Goal: Task Accomplishment & Management: Manage account settings

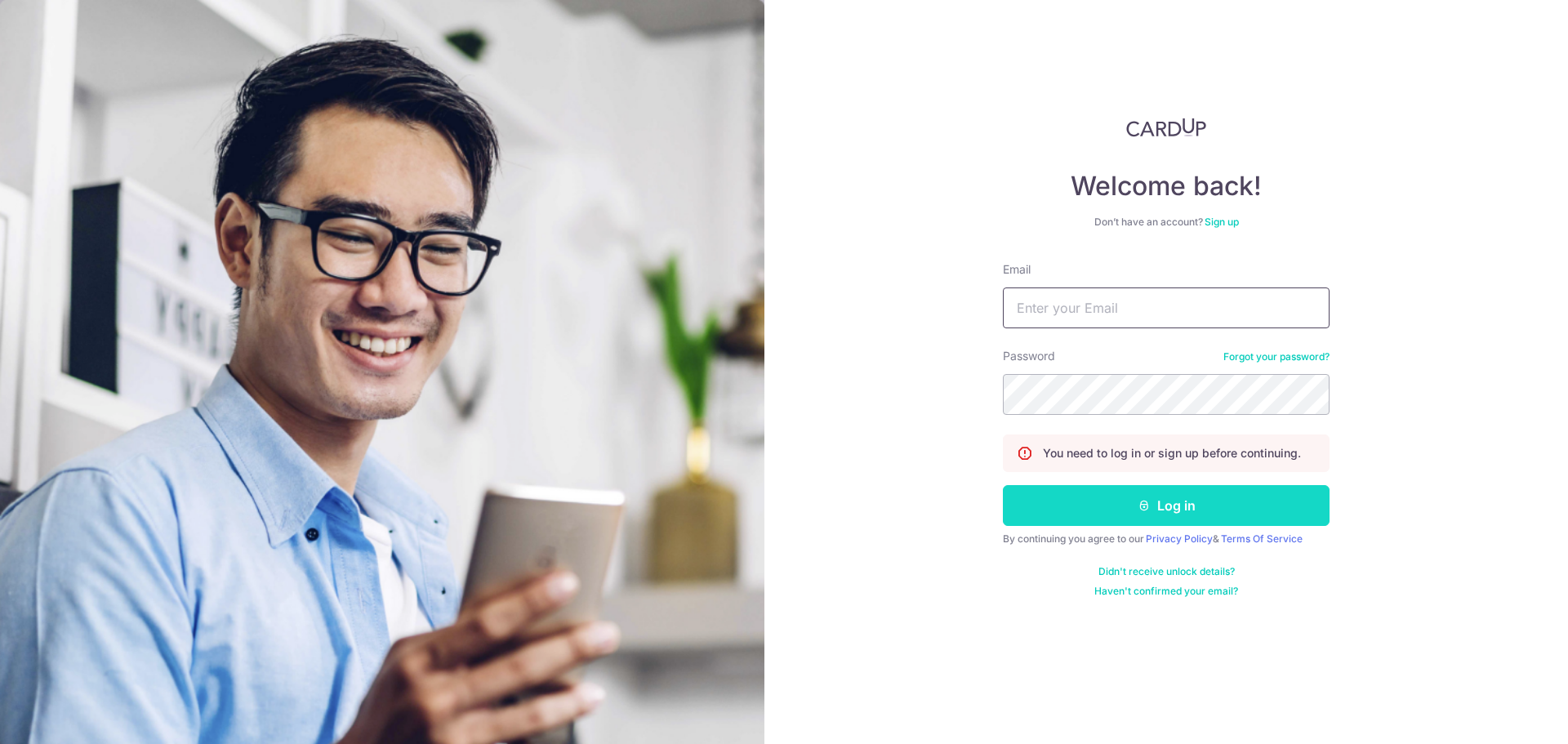
type input "[PERSON_NAME][EMAIL_ADDRESS][PERSON_NAME][DOMAIN_NAME]"
click at [1121, 506] on button "Log in" at bounding box center [1167, 505] width 327 height 41
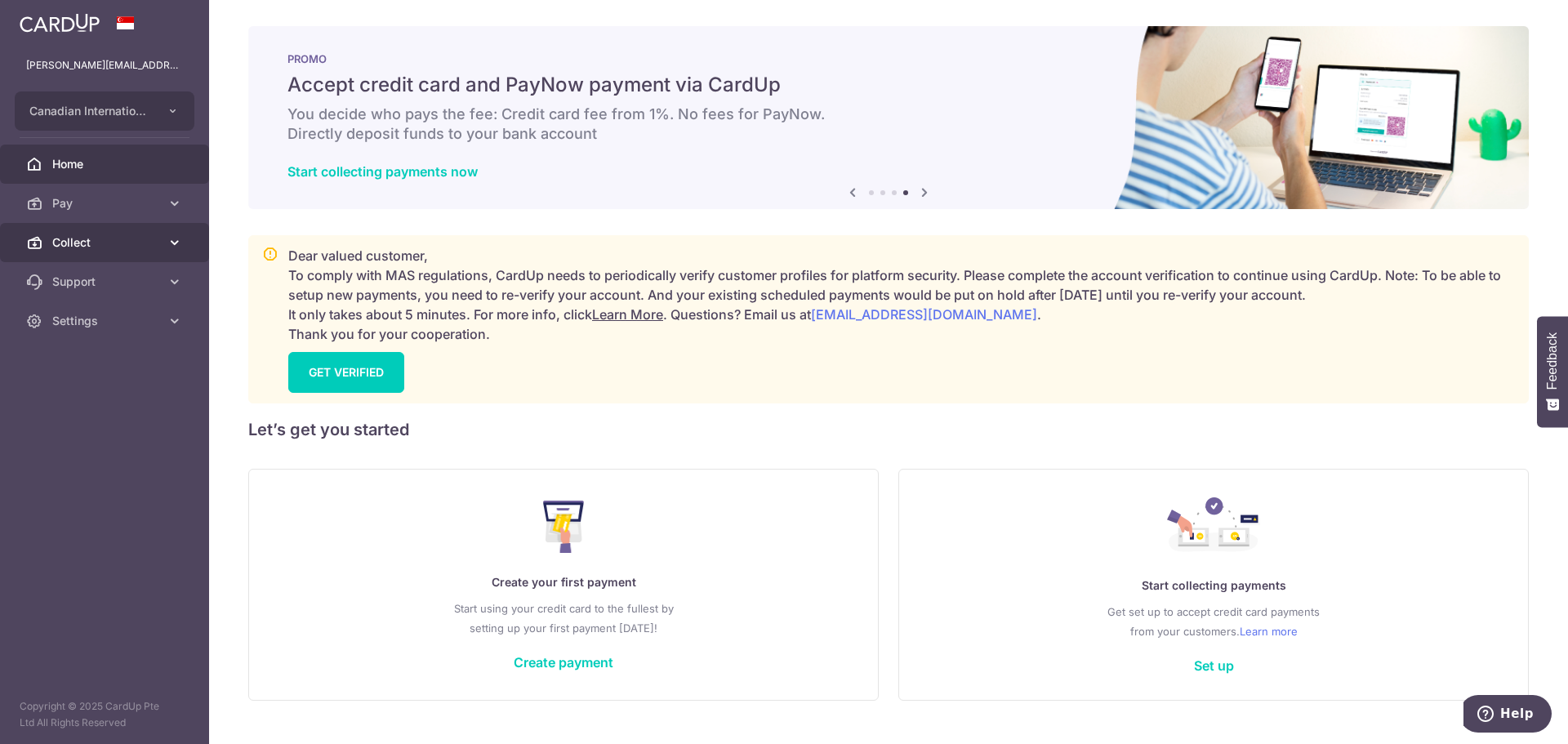
click at [121, 236] on span "Collect" at bounding box center [106, 242] width 108 height 16
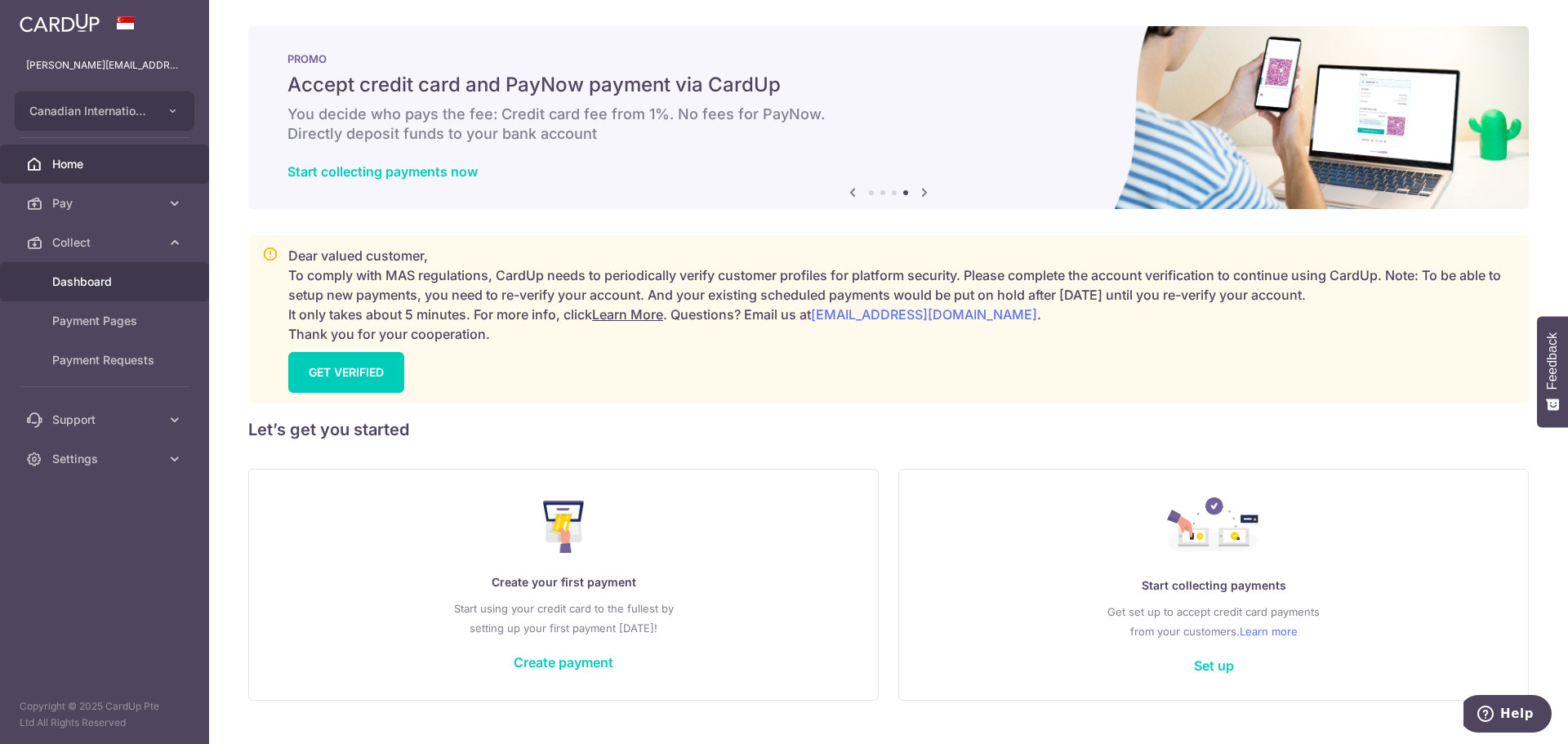
click at [154, 285] on span "Dashboard" at bounding box center [106, 282] width 108 height 16
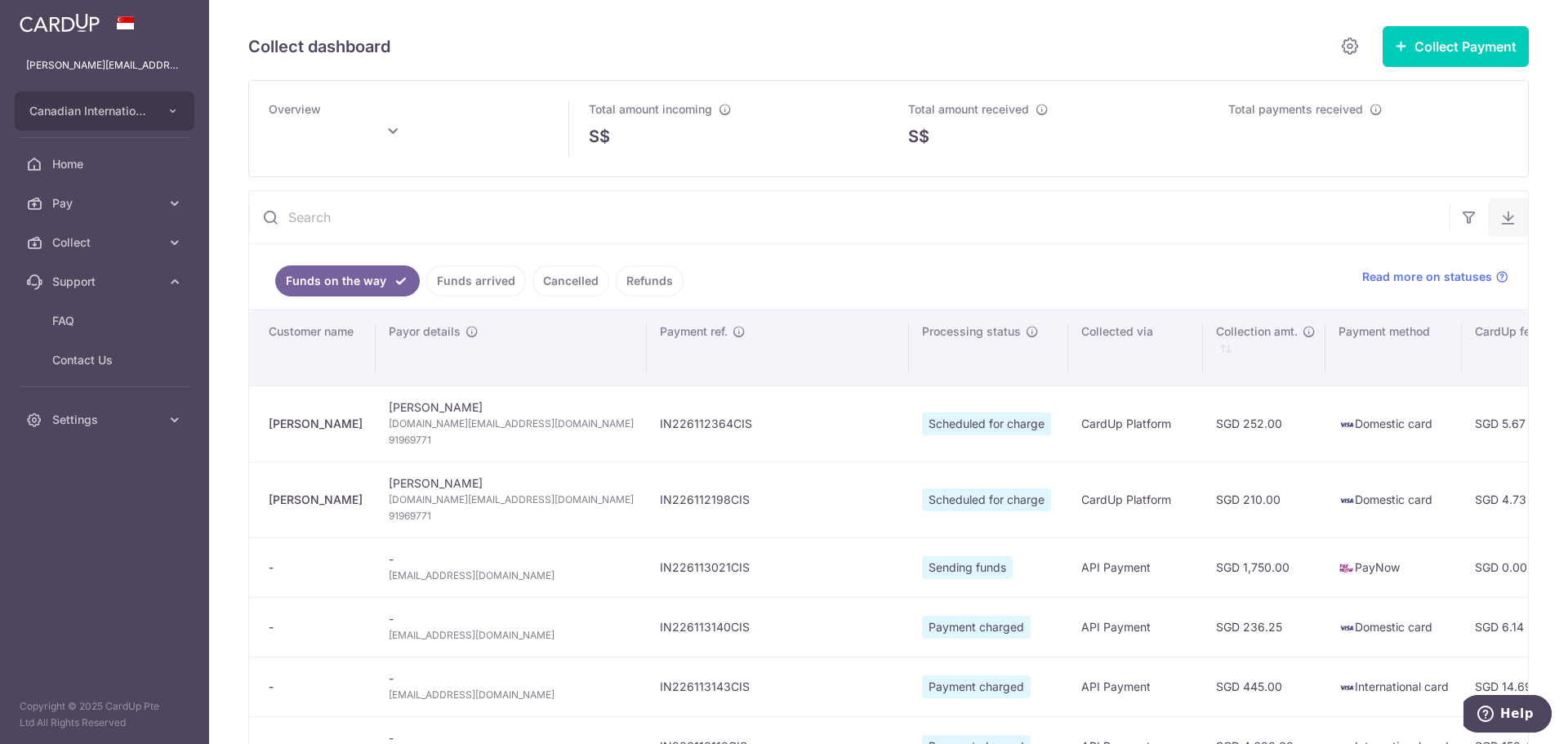
click at [1489, 224] on button "button" at bounding box center [1508, 216] width 39 height 39
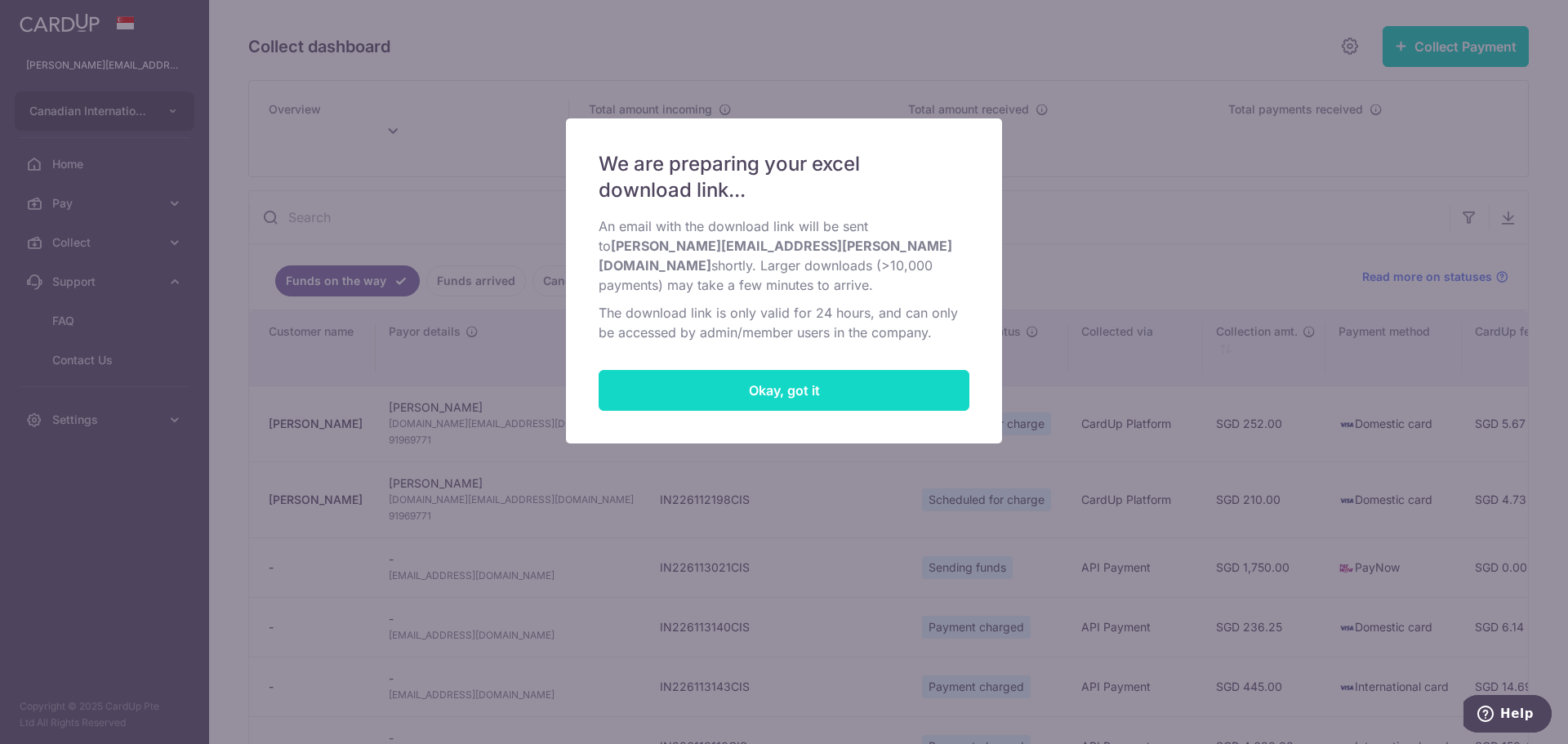
click at [847, 373] on button "Okay, got it" at bounding box center [784, 389] width 371 height 41
click at [847, 373] on div "We are preparing your excel download link... An email with the download link wi…" at bounding box center [784, 281] width 436 height 325
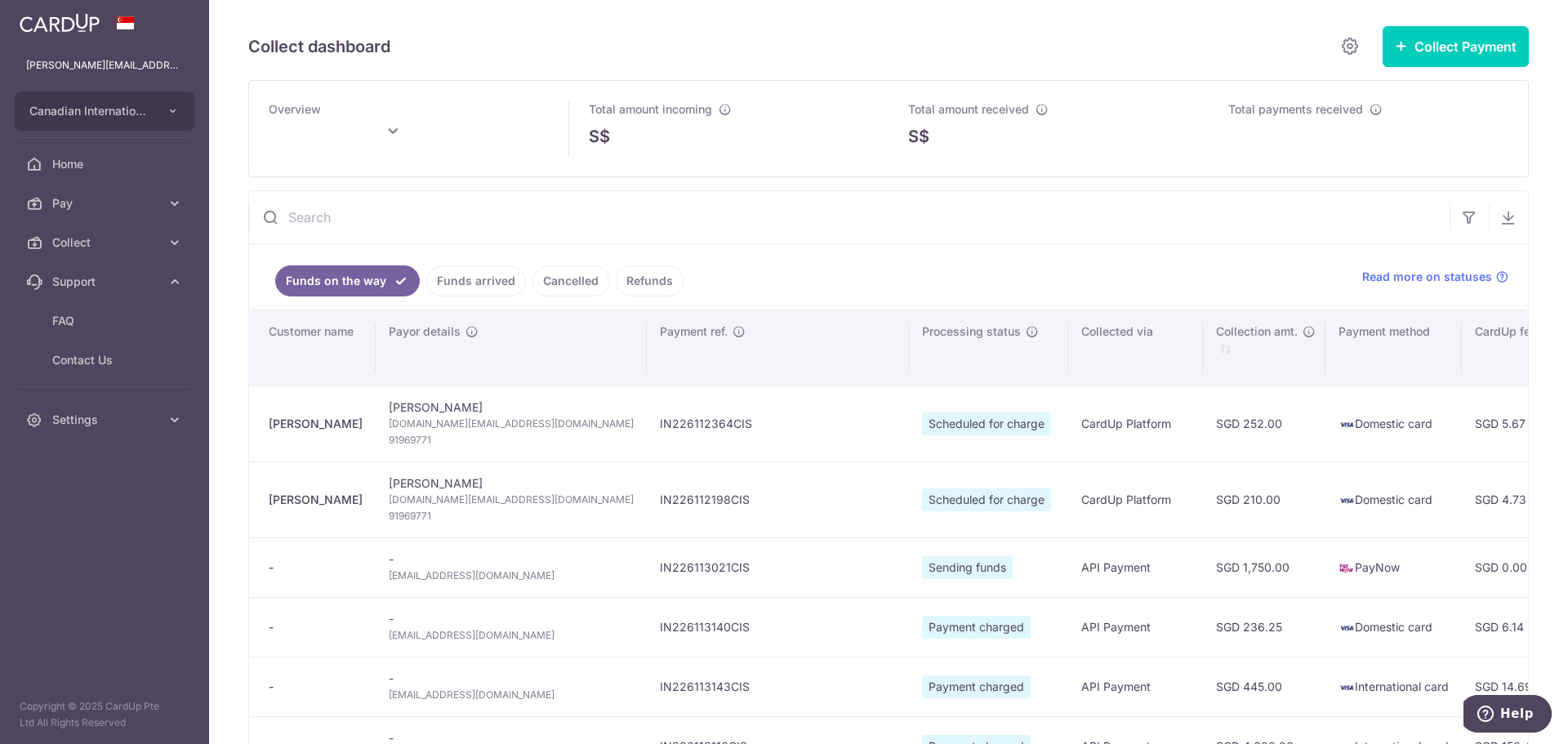
type input "[DATE]"
